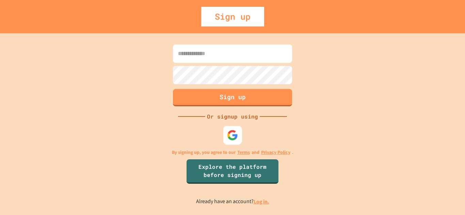
click at [237, 140] on img at bounding box center [232, 135] width 11 height 11
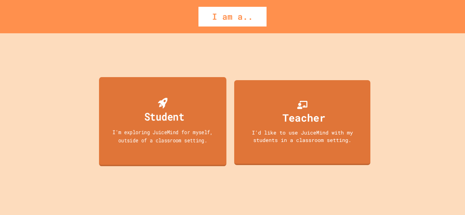
click at [181, 140] on div "I'm exploring JuiceMind for myself, outside of a classroom setting." at bounding box center [162, 136] width 115 height 16
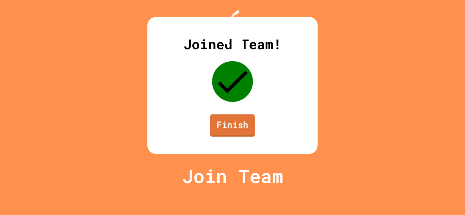
click at [247, 137] on link "Finish" at bounding box center [232, 125] width 45 height 22
